Goal: Find specific page/section

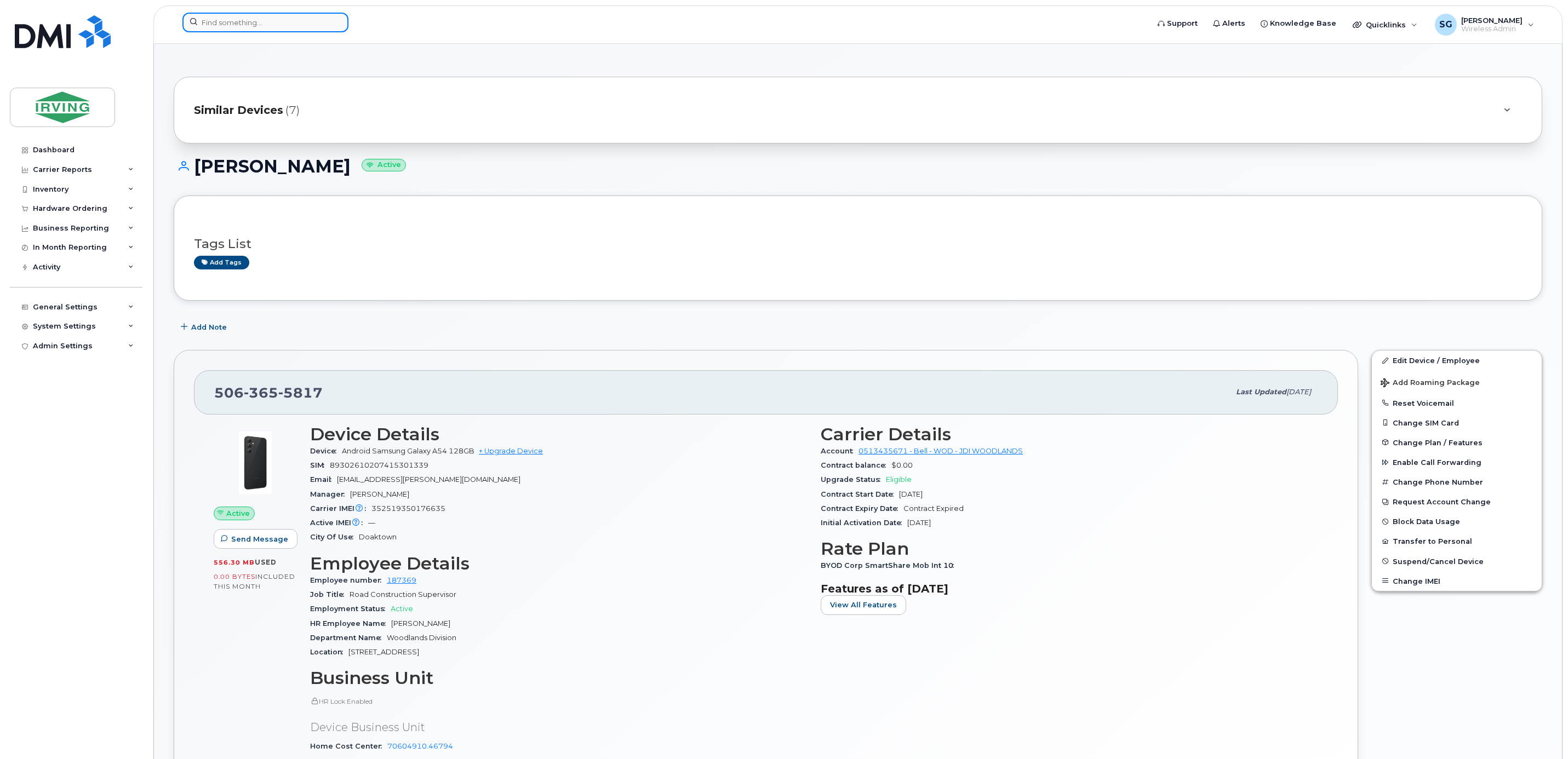
click at [265, 25] on input at bounding box center [265, 22] width 166 height 19
paste input "5063336903"
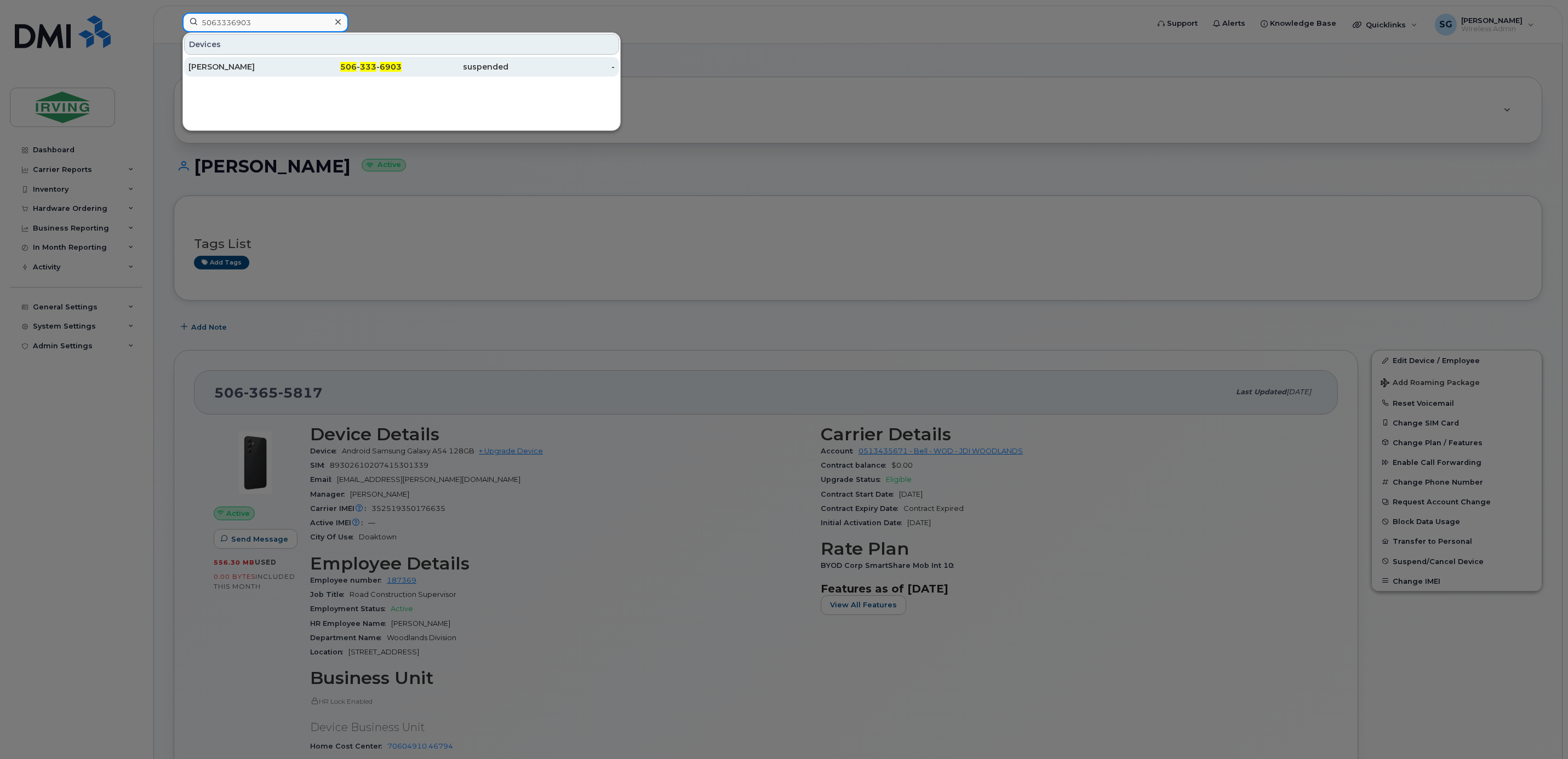
type input "5063336903"
drag, startPoint x: 219, startPoint y: 67, endPoint x: 243, endPoint y: 72, distance: 24.5
click at [219, 67] on div "Lisa Carson" at bounding box center [242, 67] width 107 height 11
